Goal: Task Accomplishment & Management: Use online tool/utility

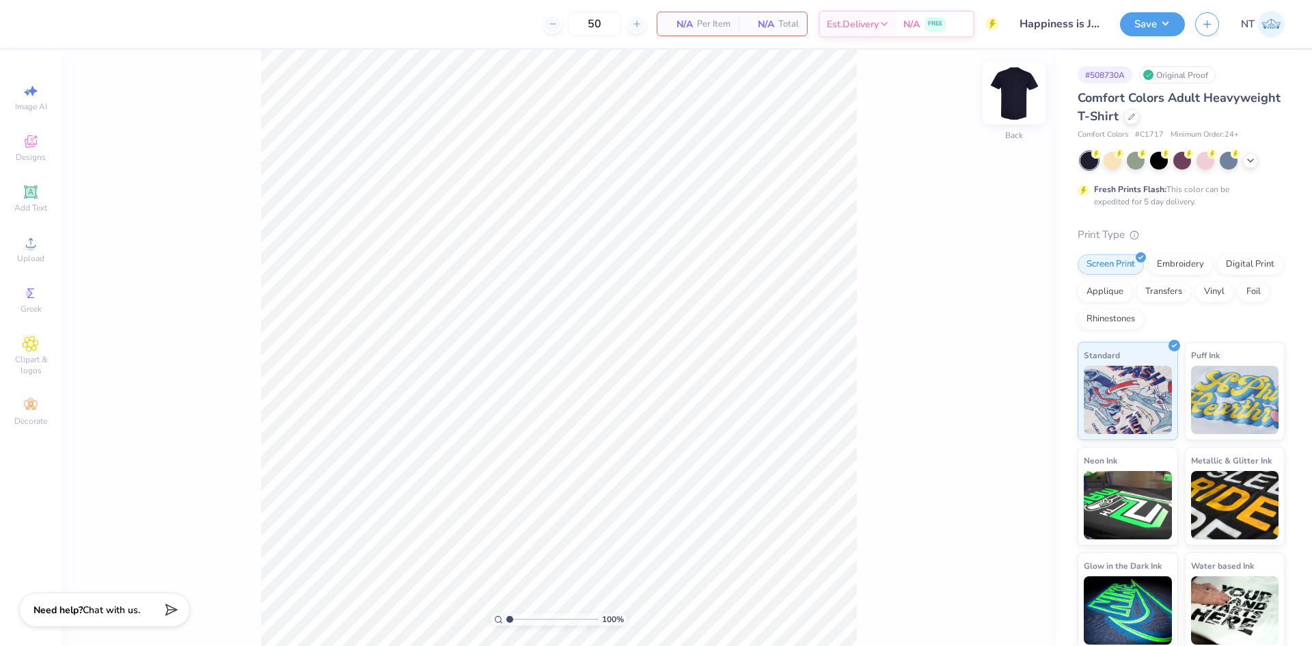
click at [1006, 104] on img at bounding box center [1014, 93] width 55 height 55
click at [46, 238] on div "Upload" at bounding box center [31, 249] width 48 height 40
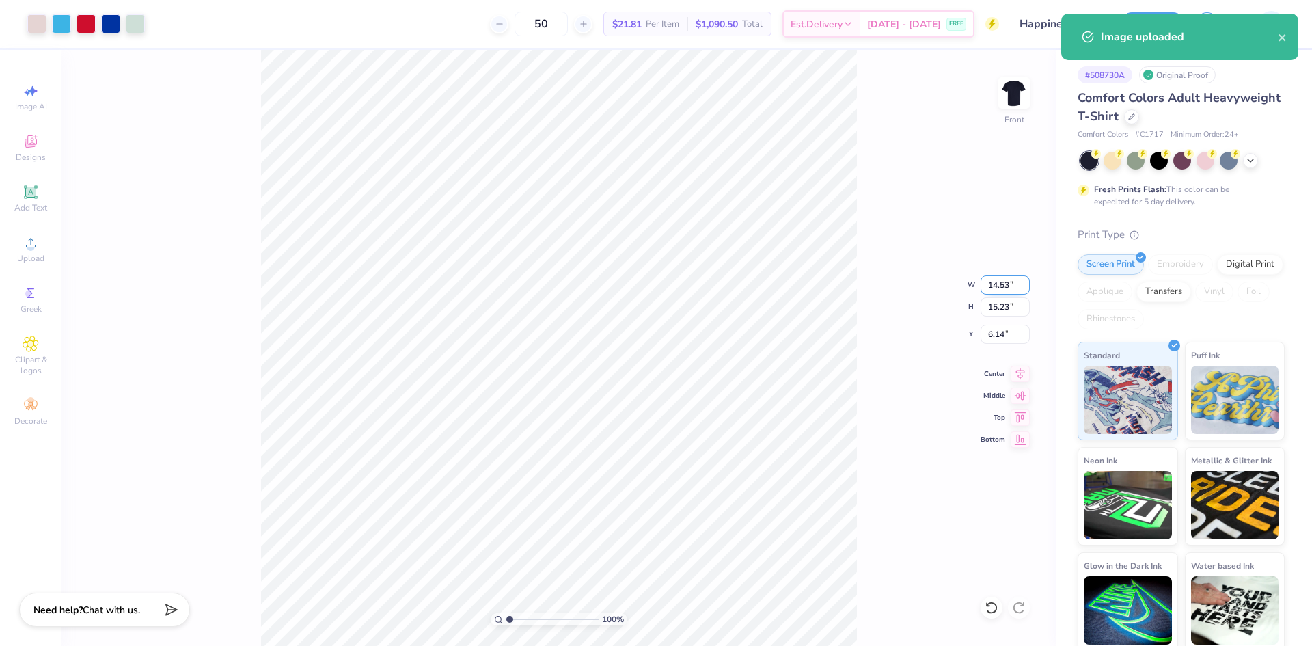
click at [999, 288] on input "14.53" at bounding box center [1005, 284] width 49 height 19
type input "12.00"
type input "12.57"
type input "7.46"
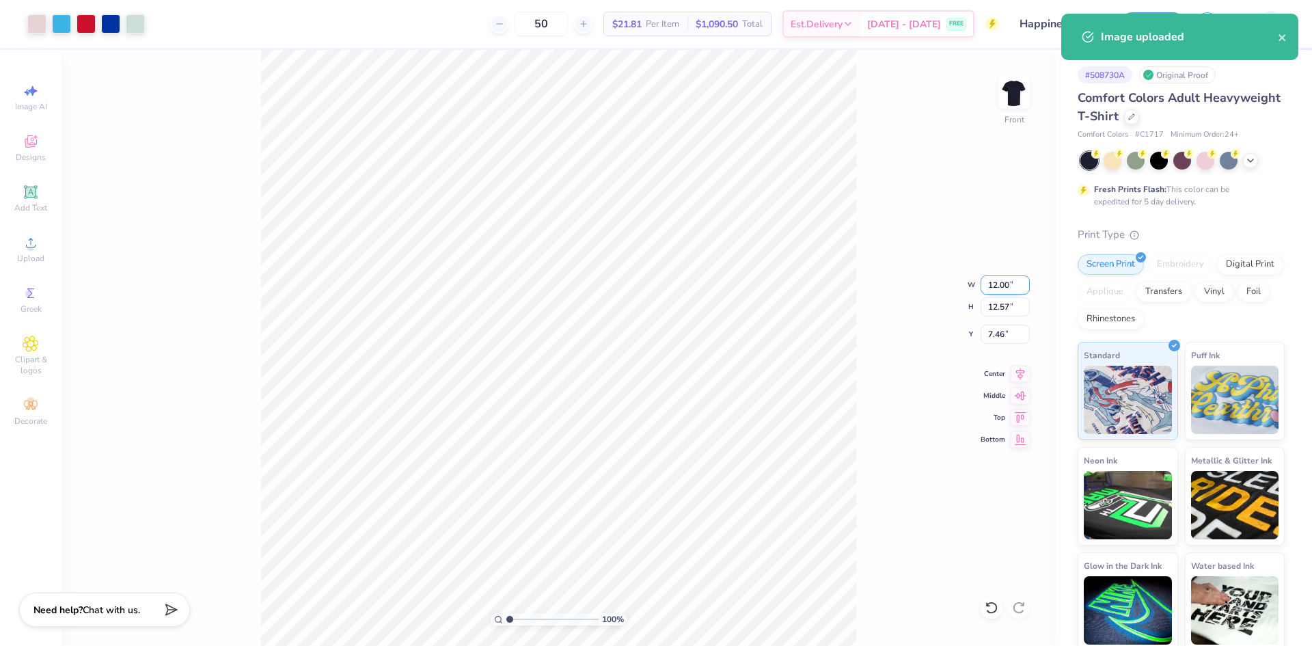
click at [999, 288] on input "12.00" at bounding box center [1005, 284] width 49 height 19
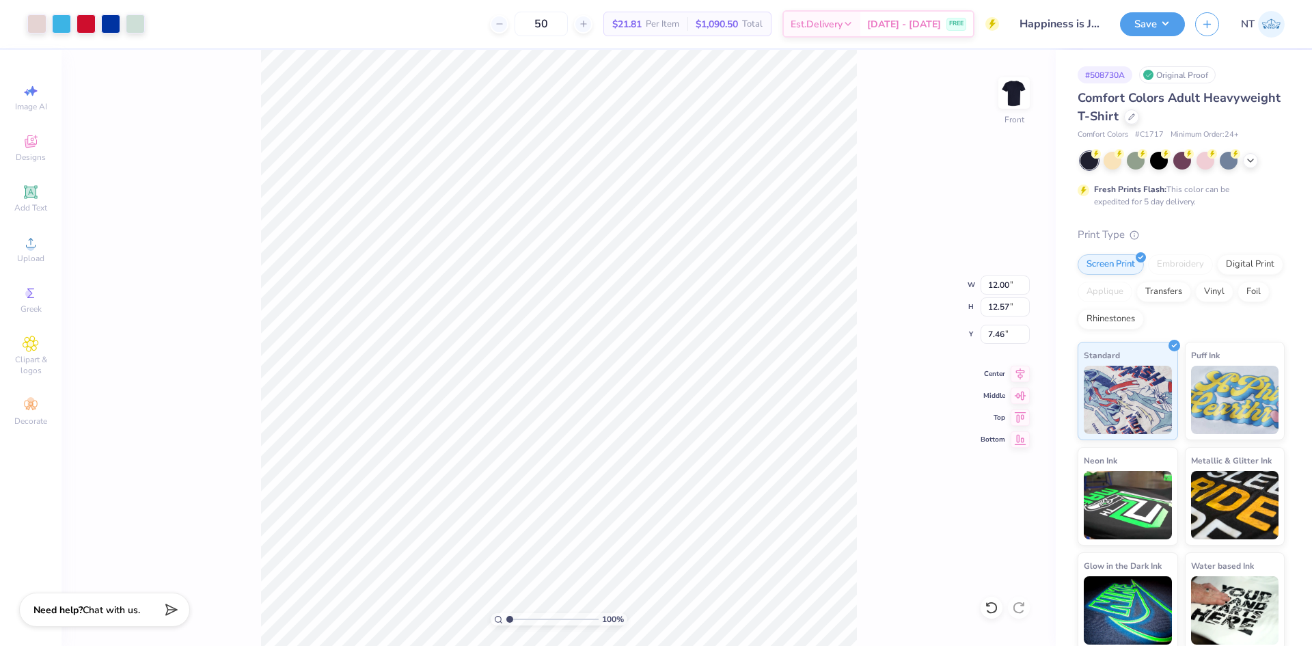
click at [975, 329] on div "100 % Front W 12.00 12.00 " H 12.57 12.57 " Y 7.46 7.46 " Center Middle Top Bot…" at bounding box center [559, 348] width 995 height 596
click at [999, 282] on input "12.00" at bounding box center [1005, 284] width 49 height 19
type input "10.00"
type input "10.48"
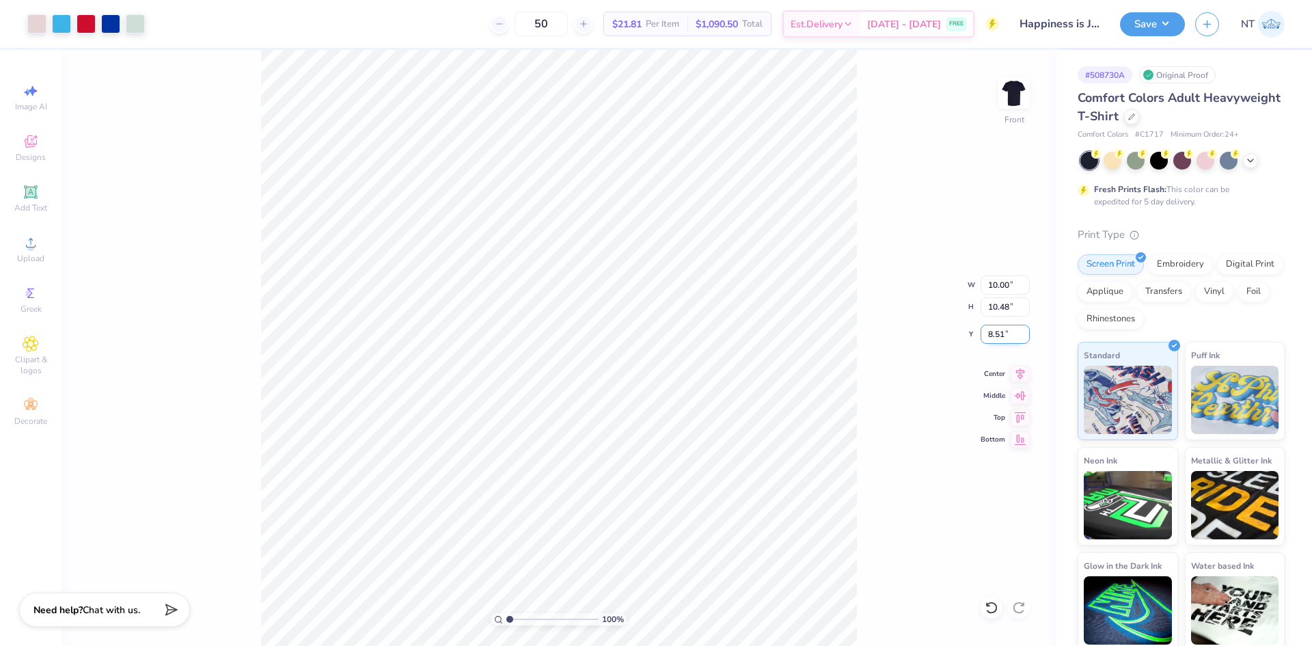
click at [992, 327] on input "8.51" at bounding box center [1005, 334] width 49 height 19
type input "3.00"
click at [896, 360] on div "100 % Front W 10.00 10.00 " H 10.48 10.48 " Y 3.00 3.00 " Center Middle Top Bot…" at bounding box center [559, 348] width 995 height 596
click at [865, 374] on div "100 % Front W 10.00 10.00 " H 10.48 10.48 " Y 3.00 3.00 " Center Middle Top Bot…" at bounding box center [559, 348] width 995 height 596
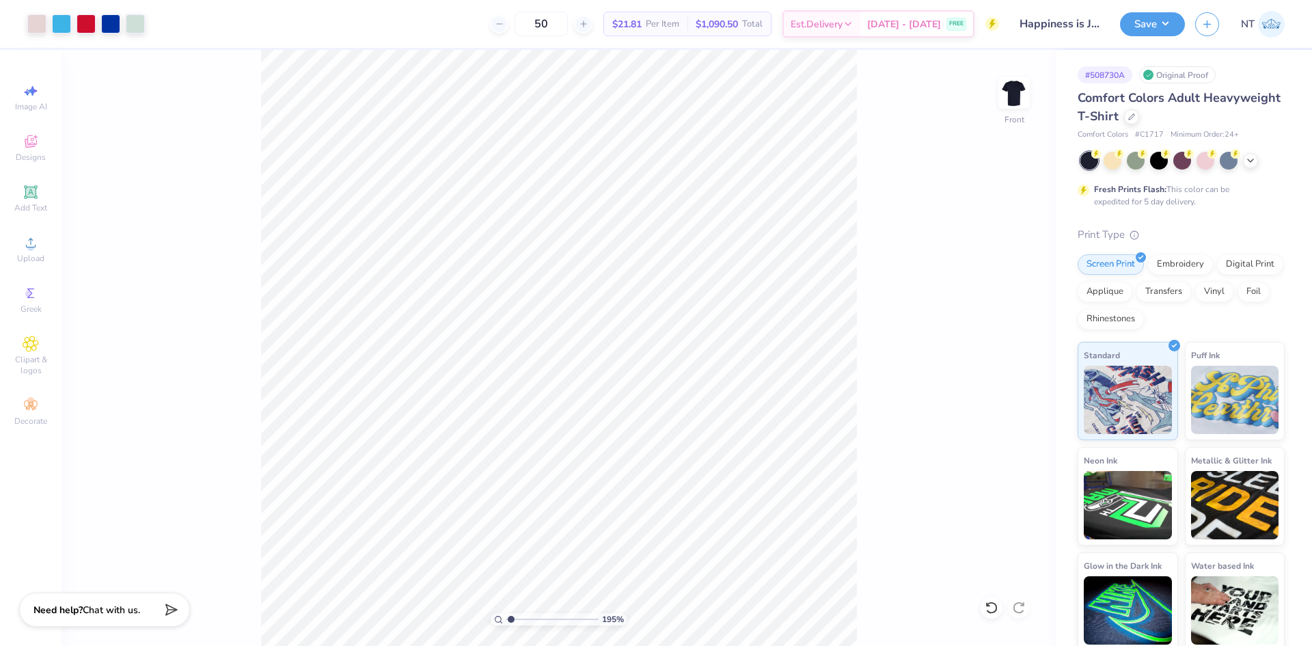
type input "1"
click at [1018, 94] on img at bounding box center [1014, 93] width 55 height 55
click at [34, 202] on span "Add Text" at bounding box center [30, 207] width 33 height 11
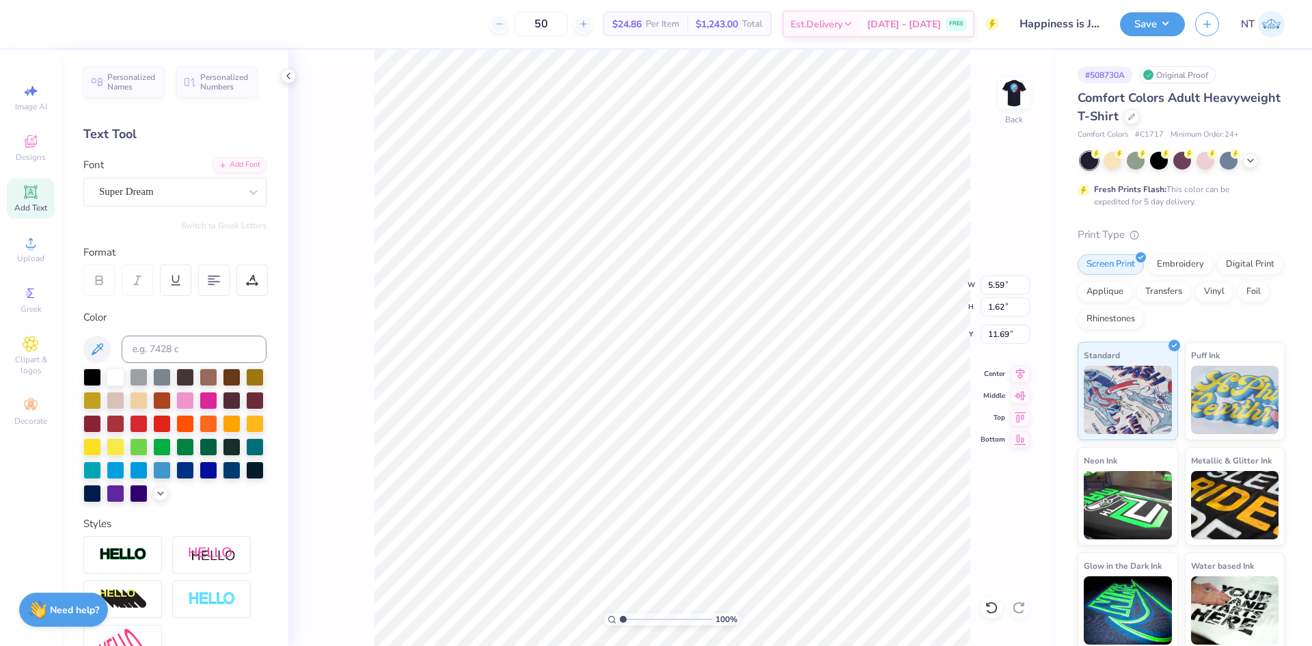
type textarea "Happiness is Jolly"
click at [224, 163] on div "Add Font" at bounding box center [240, 164] width 54 height 16
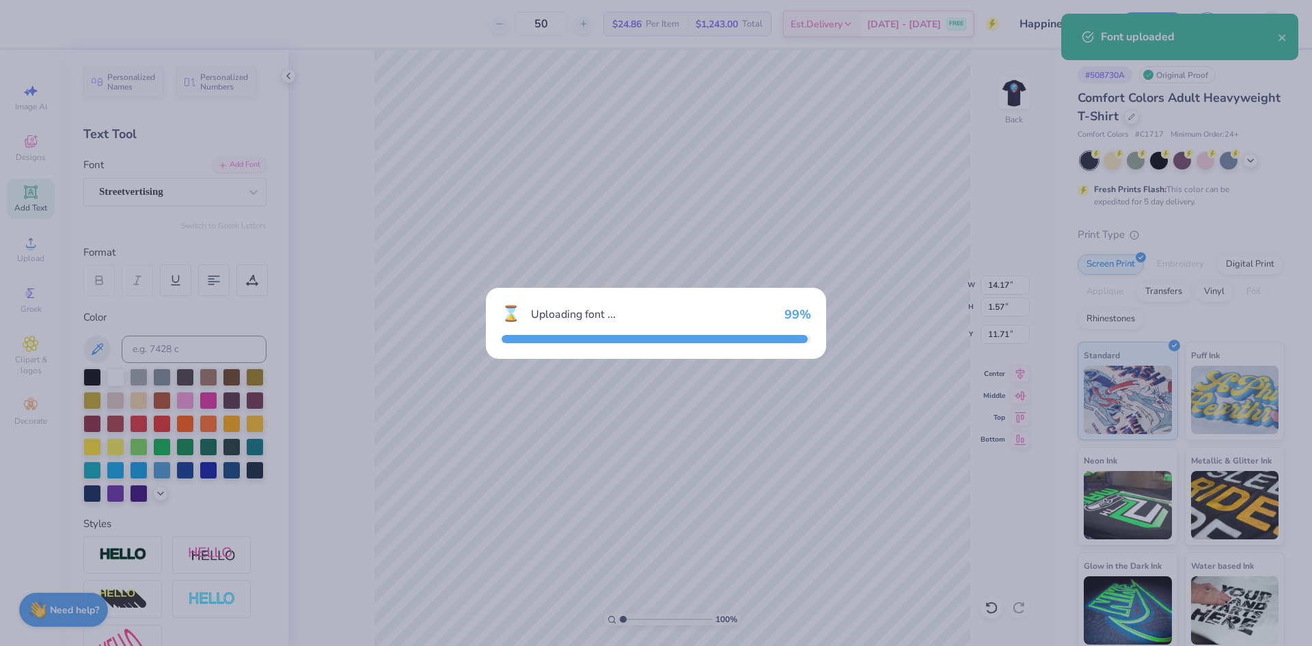
type input "13.65"
type input "1.54"
type input "11.73"
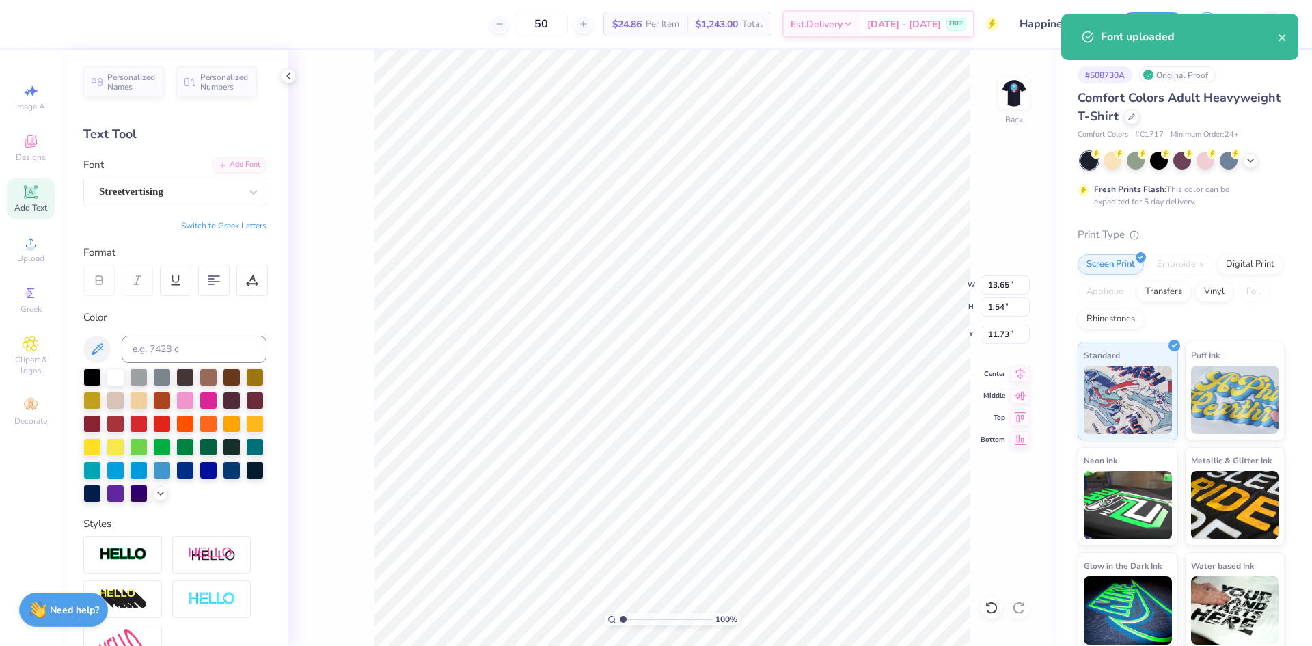
scroll to position [12, 2]
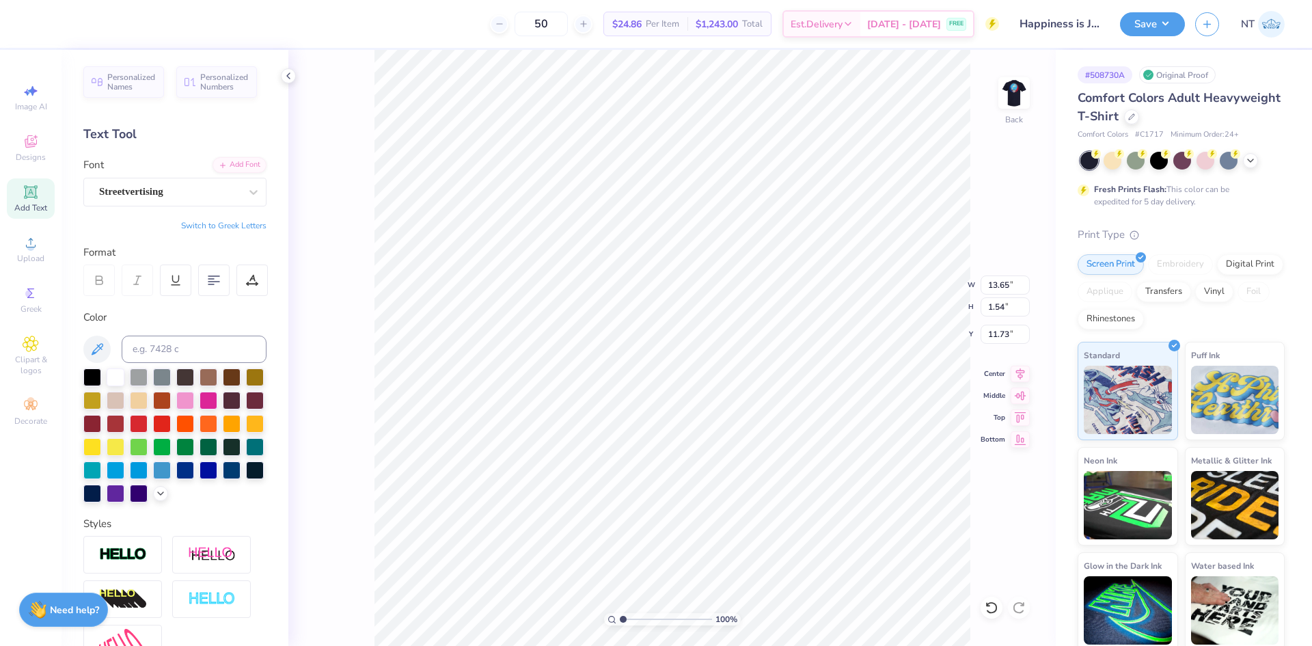
type textarea "Happiness is Jolly"
type input "8.97"
type input "1.01"
type input "3.00"
type input "1.39584517333909"
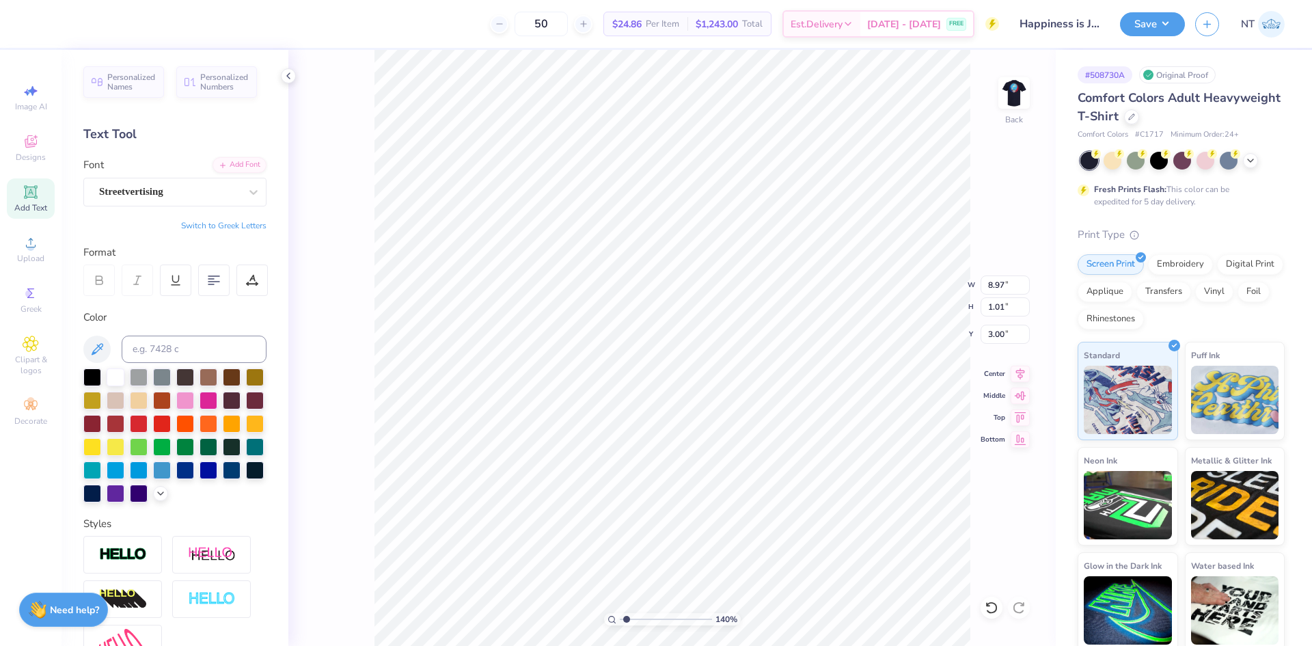
type input "7.29"
type input "0.82"
type input "3.19"
type input "1.39584517333909"
type input "3.00"
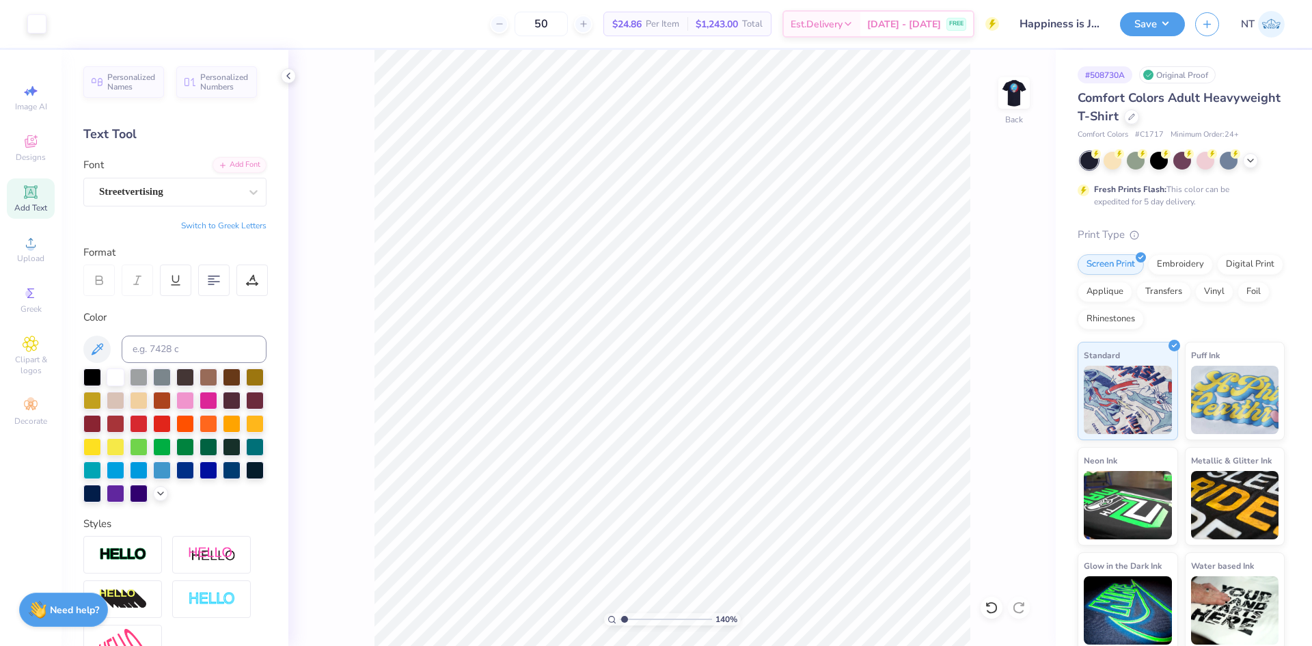
type input "1"
click at [1023, 369] on icon at bounding box center [1020, 372] width 19 height 16
click at [999, 282] on input "7.29" at bounding box center [1005, 284] width 49 height 19
type input "8.00"
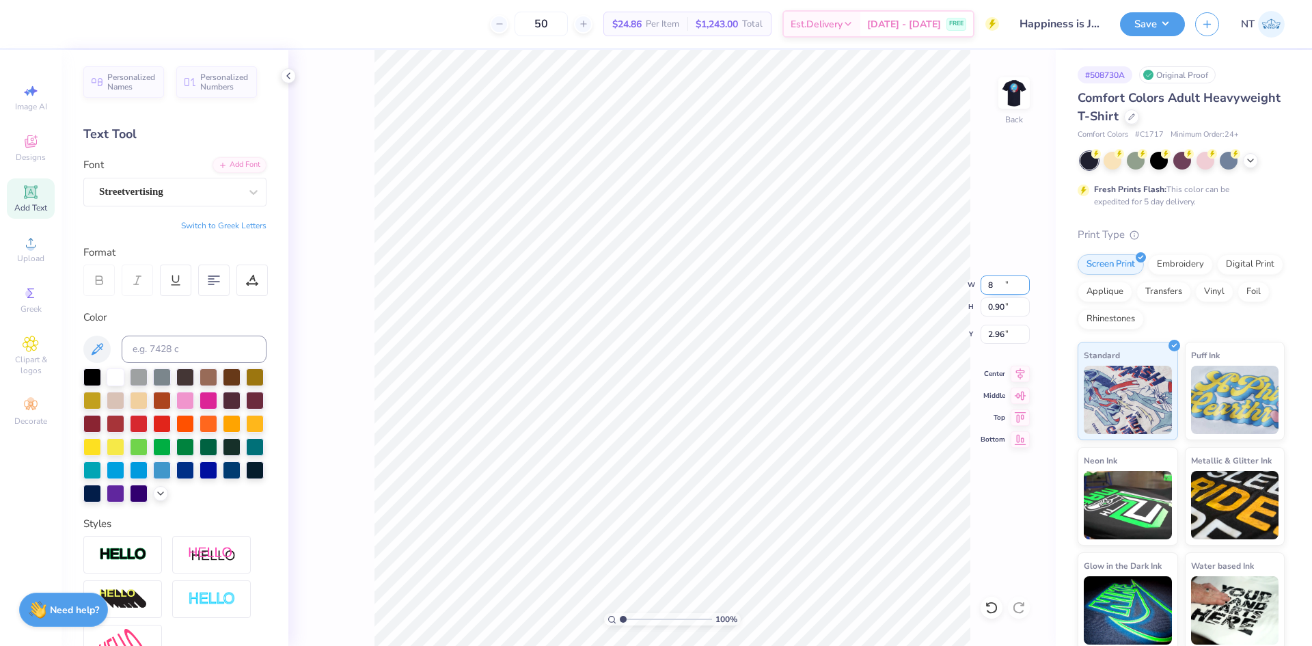
type input "0.90"
click at [997, 336] on input "2.96" at bounding box center [1005, 334] width 49 height 19
click at [997, 335] on input "2.96" at bounding box center [1005, 334] width 49 height 19
type input "3.00"
click at [1003, 88] on img at bounding box center [1014, 93] width 55 height 55
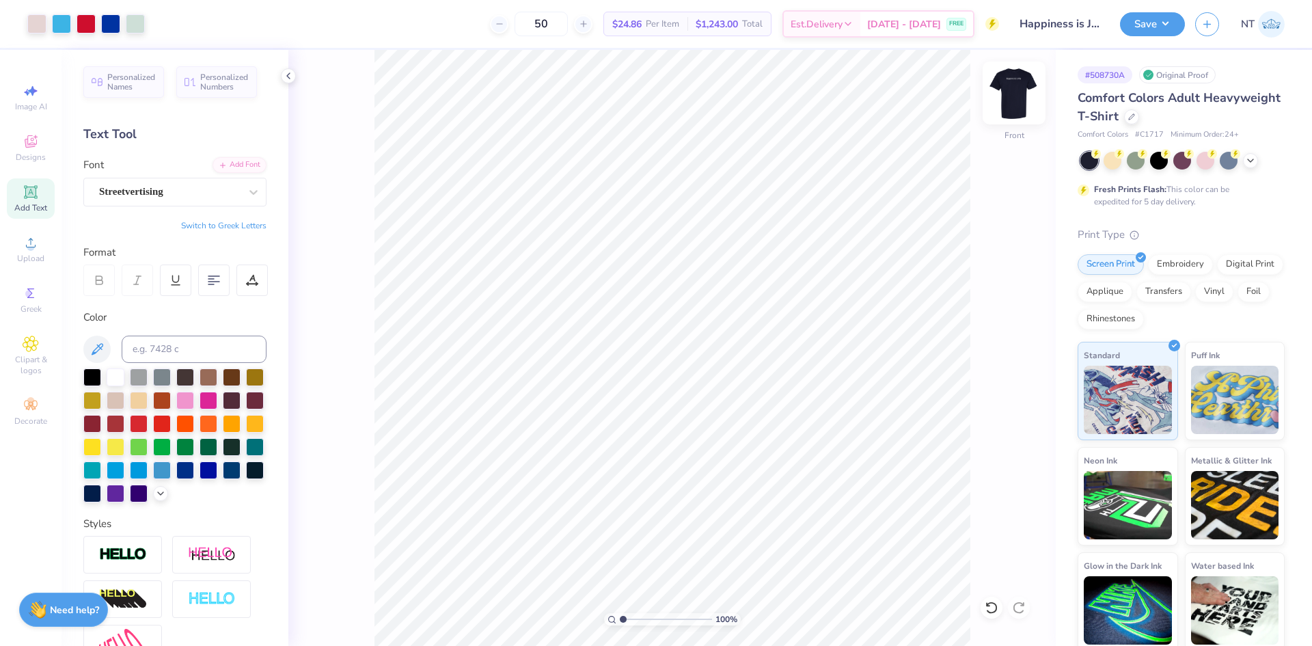
click at [1009, 94] on img at bounding box center [1014, 93] width 55 height 55
click at [170, 352] on input at bounding box center [194, 349] width 145 height 27
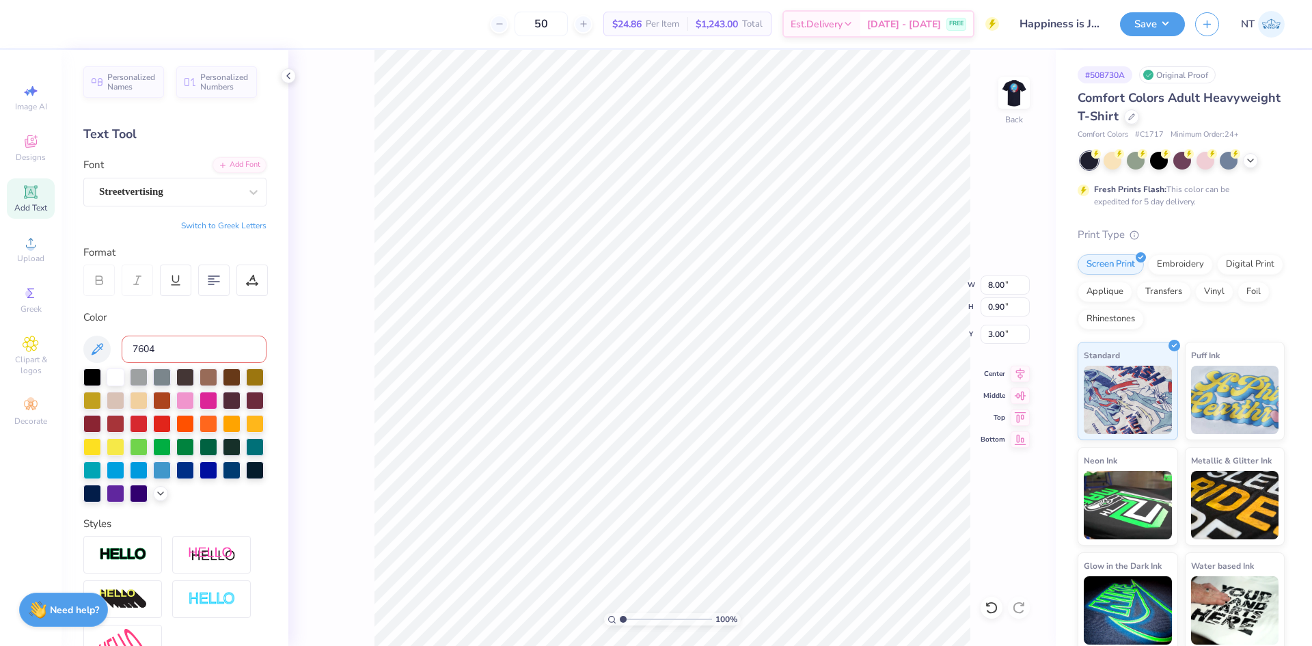
type input "7604"
click at [987, 282] on input "8.00" at bounding box center [1005, 284] width 49 height 19
click at [988, 282] on input "8.00" at bounding box center [1005, 284] width 49 height 19
type input "9.00"
type input "1.01"
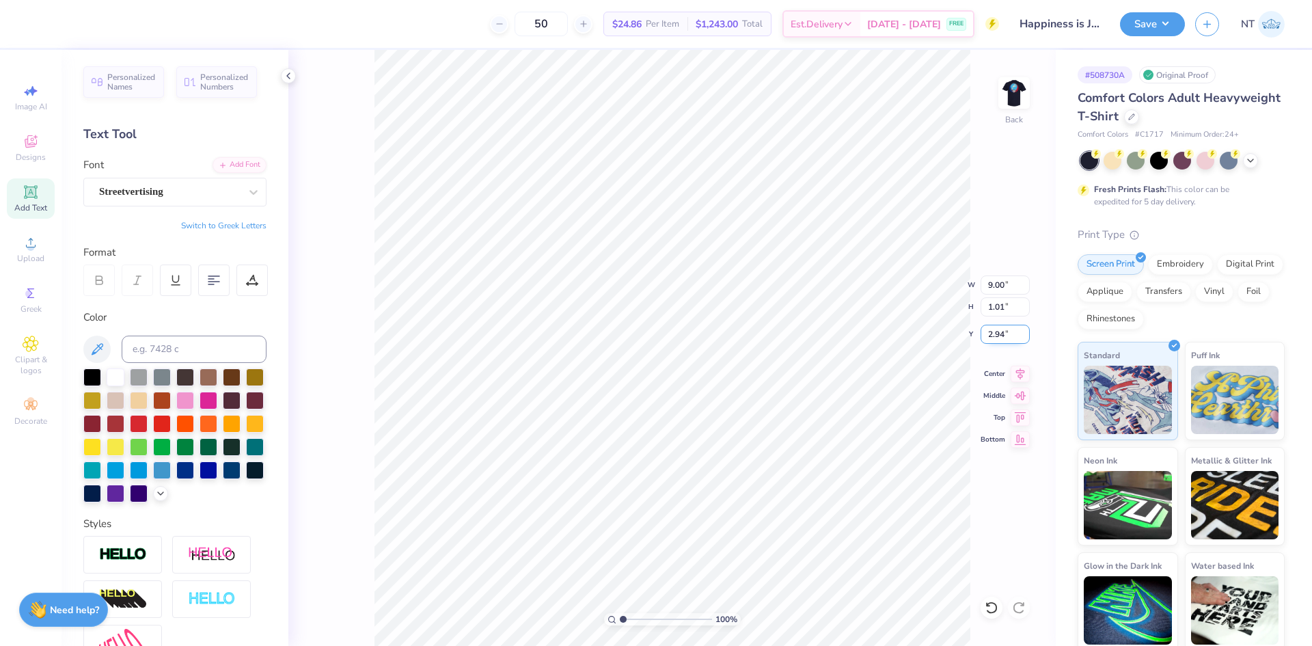
click at [994, 332] on input "2.94" at bounding box center [1005, 334] width 49 height 19
type input "3.00"
drag, startPoint x: 1028, startPoint y: 116, endPoint x: 1059, endPoint y: 48, distance: 74.6
click at [1029, 116] on div "Back" at bounding box center [1014, 101] width 31 height 49
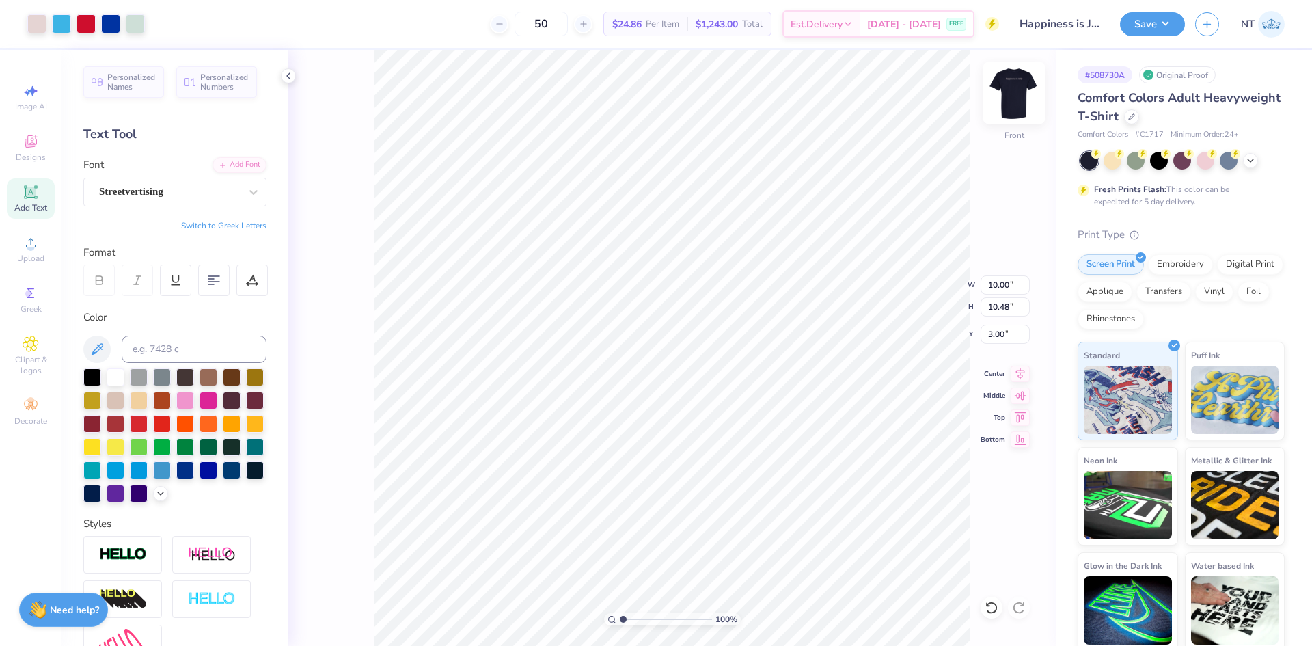
click at [1016, 104] on img at bounding box center [1014, 93] width 55 height 55
click at [1009, 94] on img at bounding box center [1014, 93] width 55 height 55
type input "1"
click at [290, 70] on icon at bounding box center [288, 75] width 11 height 11
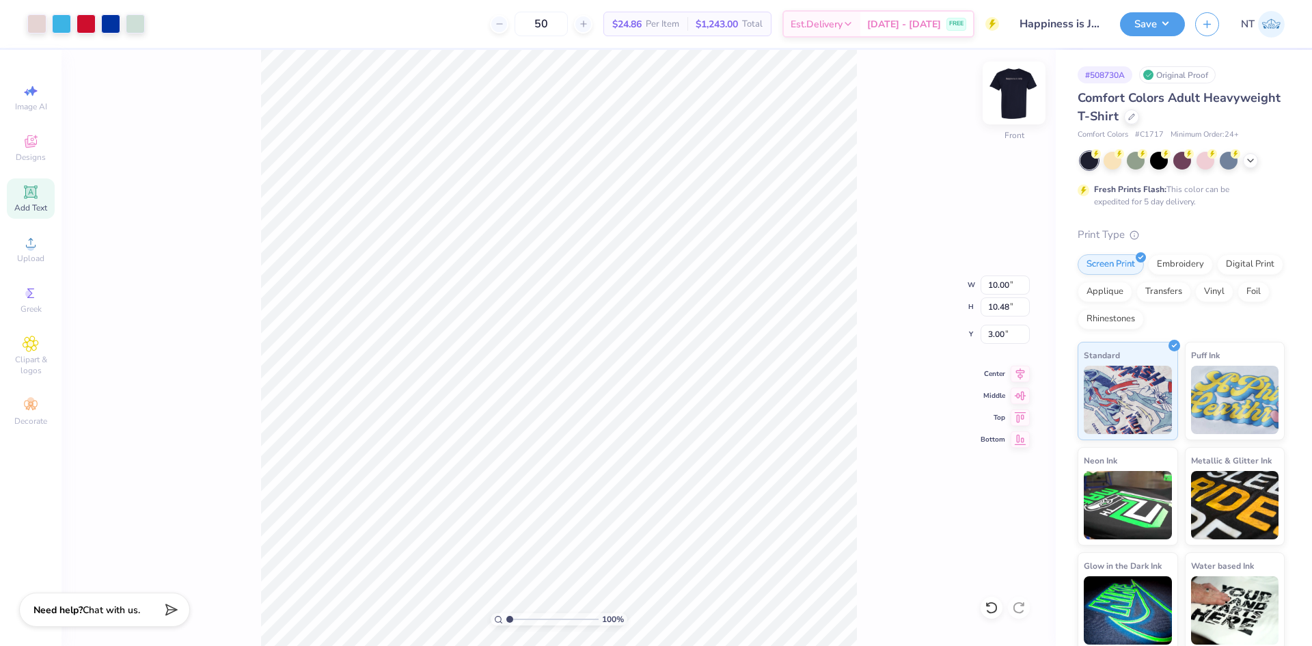
click at [1029, 80] on img at bounding box center [1014, 93] width 55 height 55
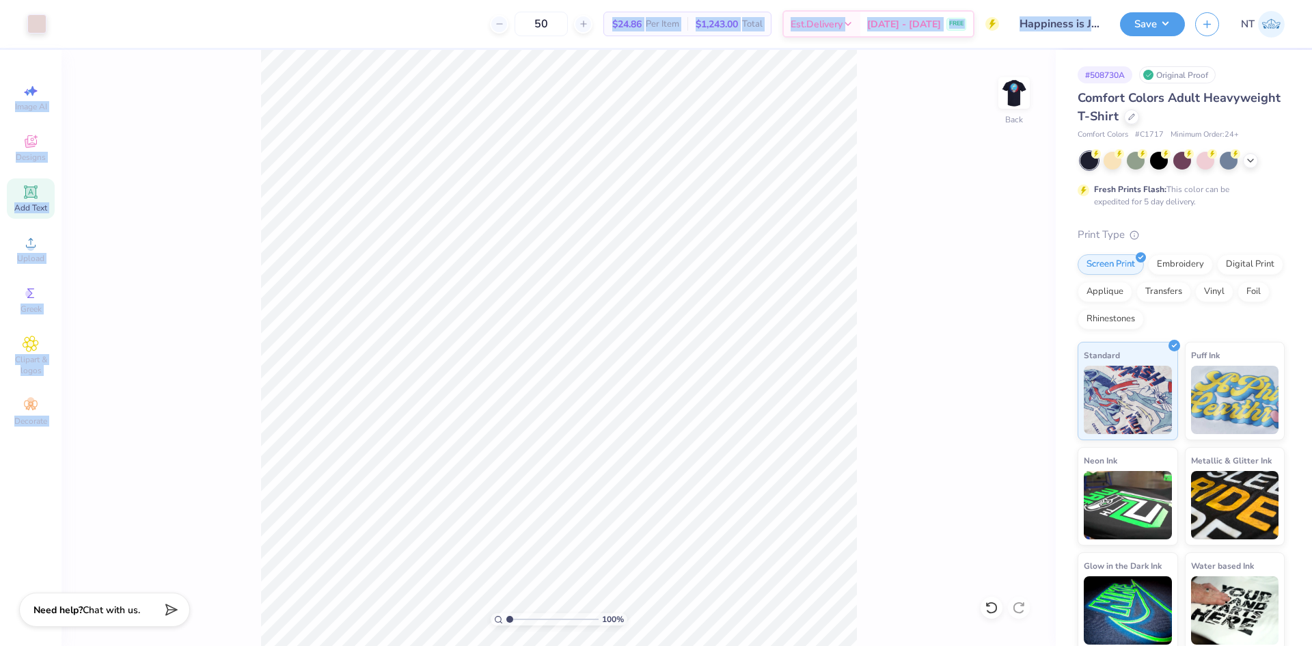
click at [699, 261] on div "Art colors 50 $24.86 Per Item $1,243.00 Total Est. Delivery [DATE] - [DATE] FRE…" at bounding box center [656, 323] width 1312 height 646
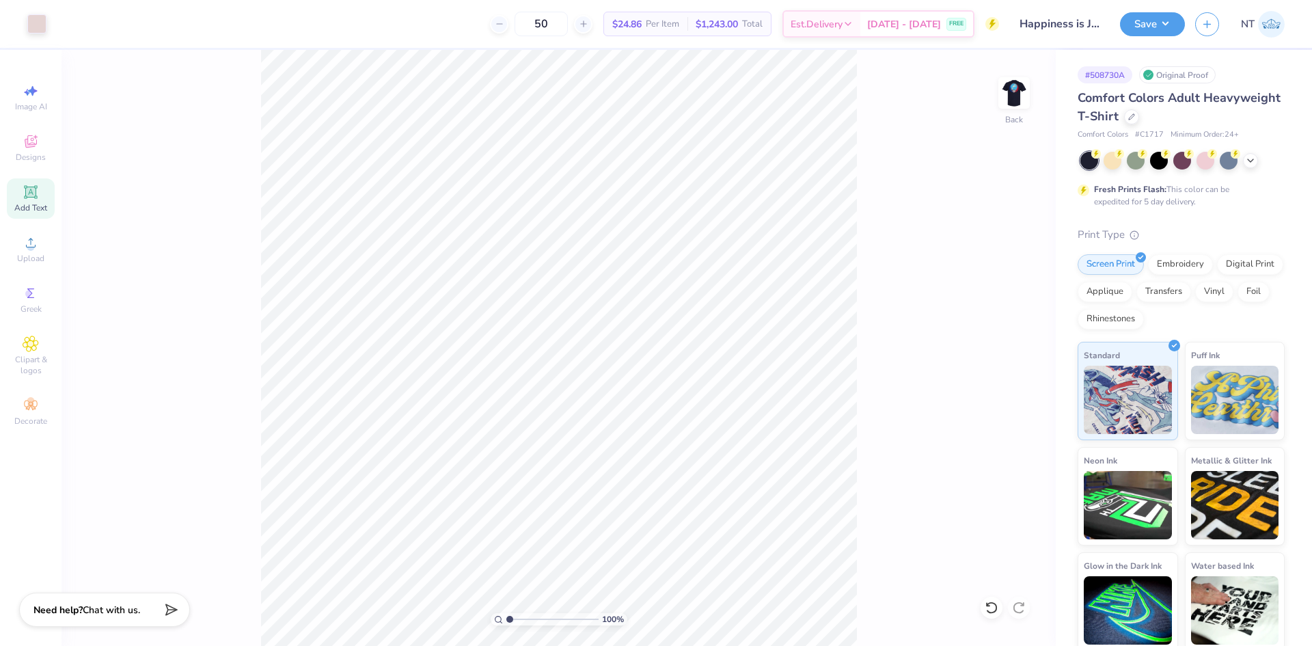
click at [328, 42] on div "50 $24.86 Per Item $1,243.00 Total Est. Delivery [DATE] - [DATE] FREE" at bounding box center [528, 24] width 943 height 48
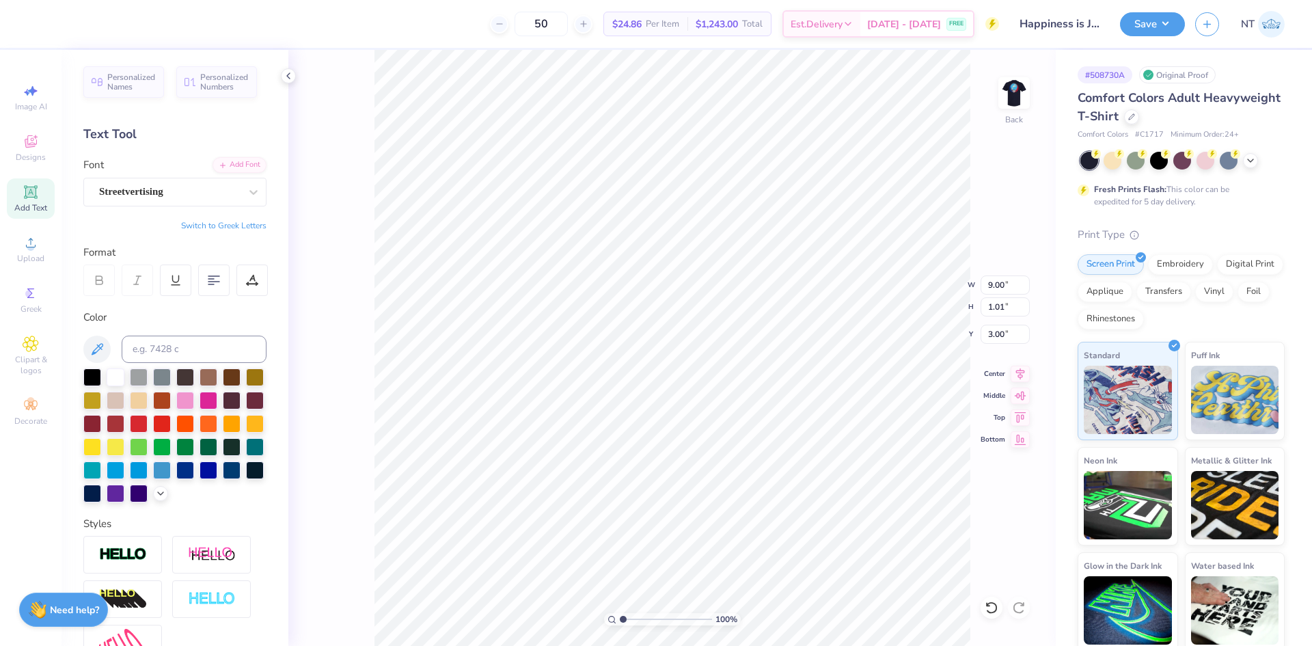
click at [1030, 85] on div "100 % Back W 9.00 9.00 " H 1.01 1.01 " Y 3.00 3.00 " Center Middle Top Bottom" at bounding box center [672, 348] width 768 height 596
click at [1008, 90] on img at bounding box center [1014, 93] width 55 height 55
click at [1180, 28] on button "Save" at bounding box center [1152, 22] width 65 height 24
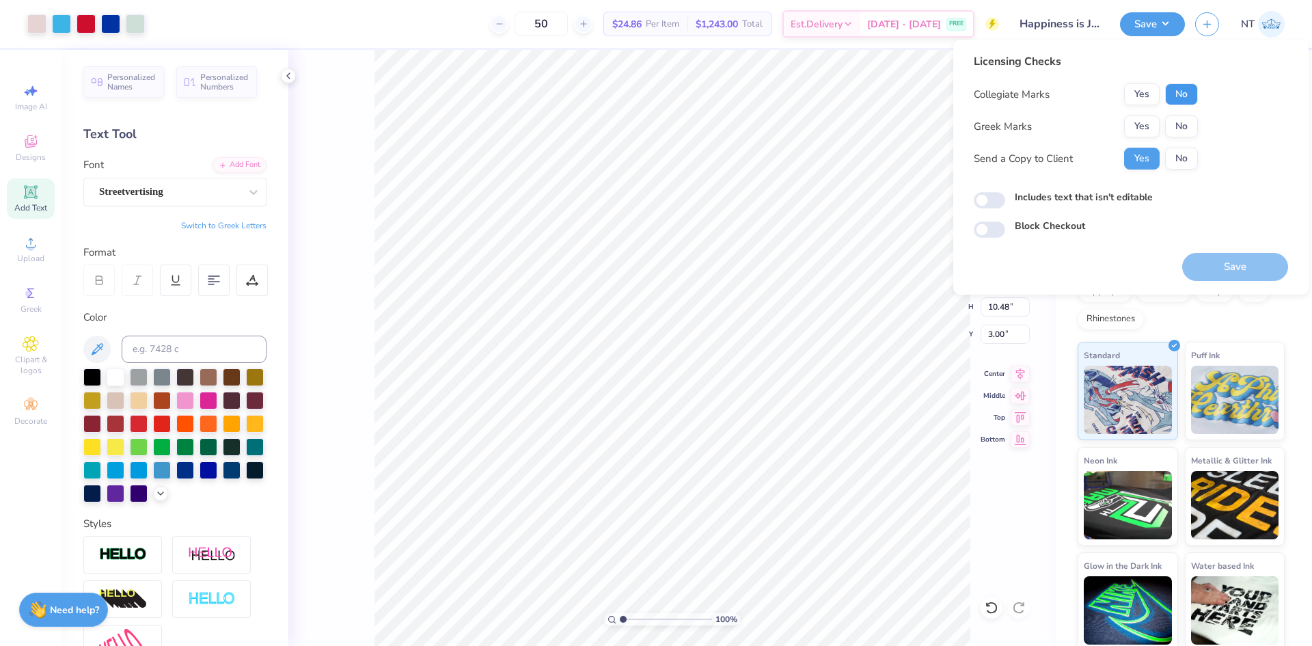
click at [1190, 89] on button "No" at bounding box center [1181, 94] width 33 height 22
click at [1183, 122] on button "No" at bounding box center [1181, 127] width 33 height 22
click at [1217, 262] on button "Save" at bounding box center [1236, 267] width 106 height 28
